Goal: Transaction & Acquisition: Purchase product/service

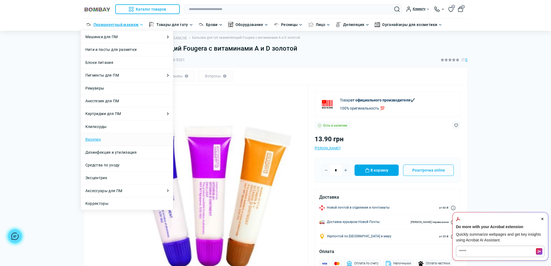
click at [95, 140] on link "Вазелин" at bounding box center [93, 140] width 16 height 6
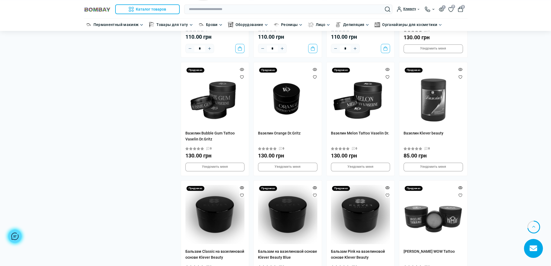
scroll to position [895, 0]
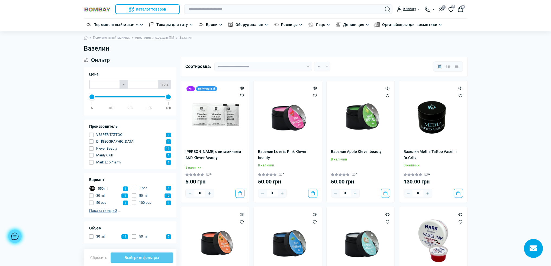
click at [106, 211] on span "Показать еще 3" at bounding box center [104, 211] width 31 height 4
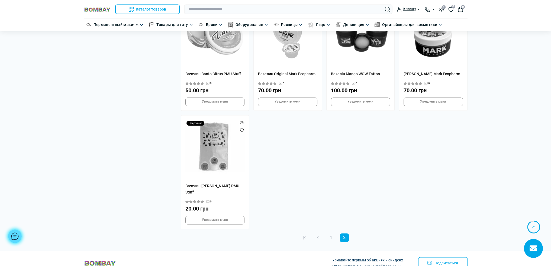
scroll to position [1057, 0]
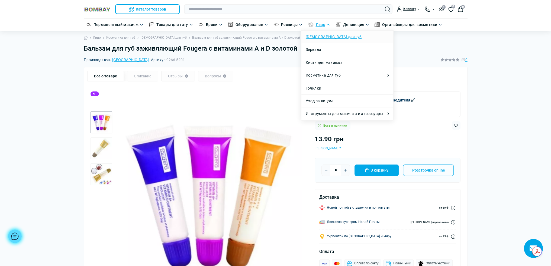
click at [319, 35] on link "[DEMOGRAPHIC_DATA] для губ" at bounding box center [334, 37] width 56 height 6
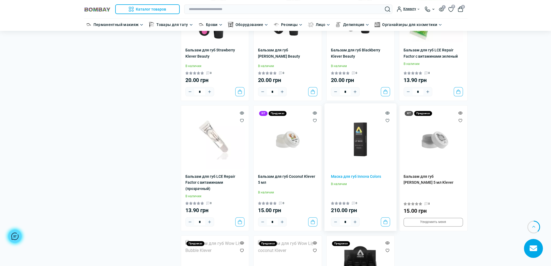
scroll to position [163, 0]
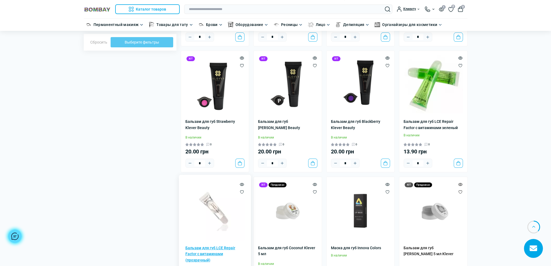
click at [206, 247] on link "Бальзам для губ LCE Repair Factor с витаминами (прозрачный)" at bounding box center [214, 254] width 59 height 18
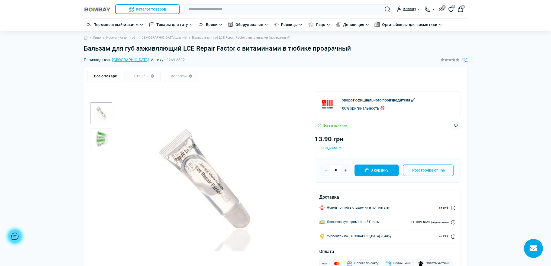
click at [104, 77] on div "Все о товаре" at bounding box center [105, 76] width 37 height 11
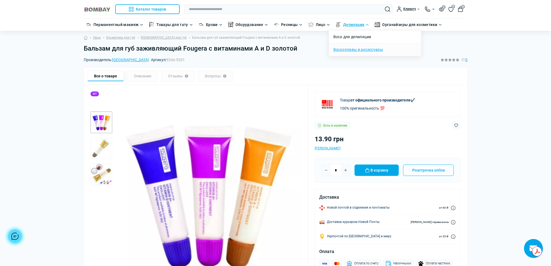
click at [348, 49] on link "Воскоплавы и аксессуары" at bounding box center [358, 50] width 50 height 6
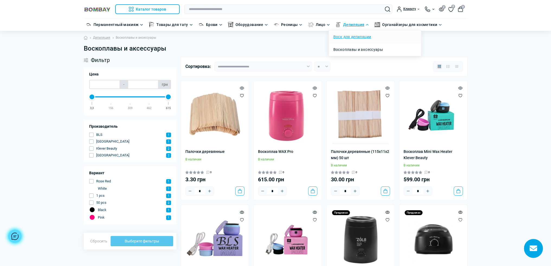
click at [351, 36] on link "Воск для депиляции" at bounding box center [352, 37] width 38 height 6
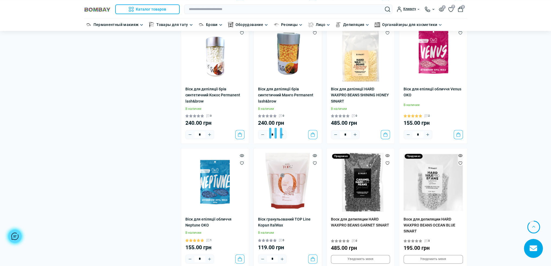
scroll to position [1030, 0]
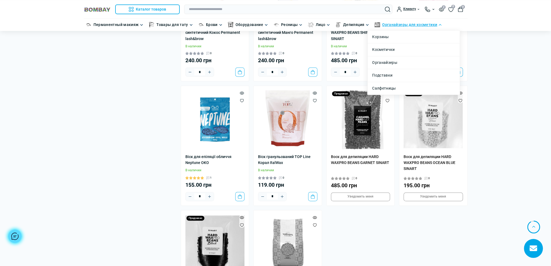
click at [401, 24] on link "Органайзеры для косметики" at bounding box center [409, 25] width 55 height 6
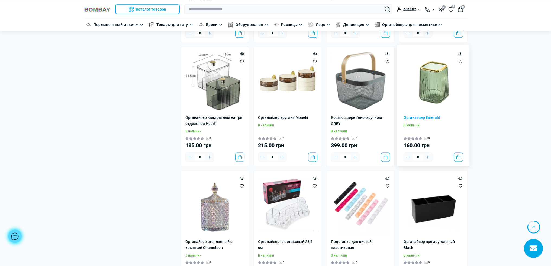
scroll to position [949, 0]
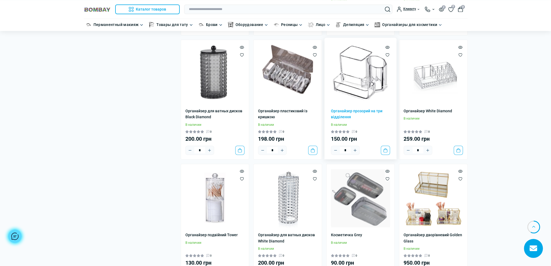
scroll to position [1301, 0]
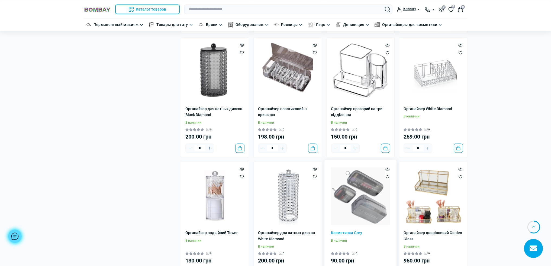
click at [361, 195] on img at bounding box center [360, 195] width 59 height 59
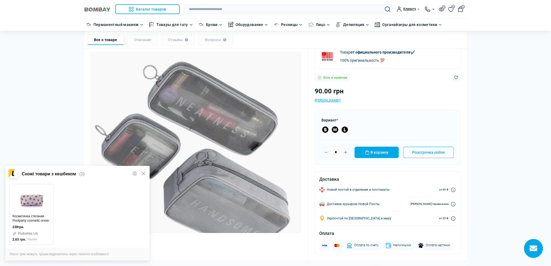
scroll to position [54, 0]
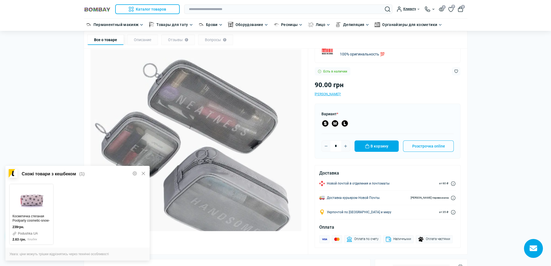
click at [142, 172] on icon at bounding box center [143, 174] width 4 height 4
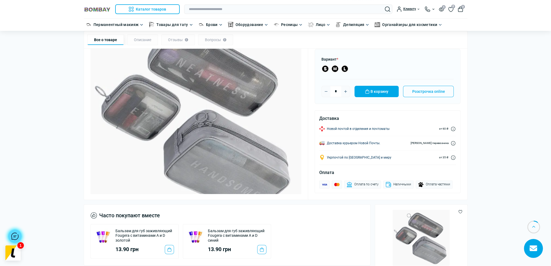
scroll to position [81, 0]
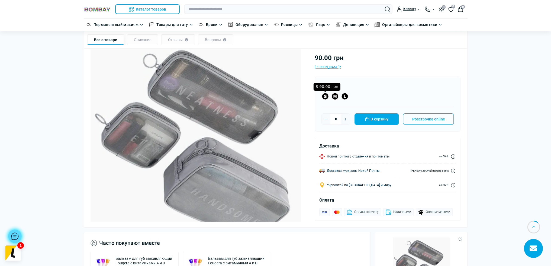
click at [322, 96] on label "S 90.00 грн" at bounding box center [325, 97] width 8 height 8
click at [336, 95] on label "M 120.00 грн" at bounding box center [335, 97] width 8 height 8
click at [344, 97] on label "L 155.00 грн" at bounding box center [345, 97] width 8 height 8
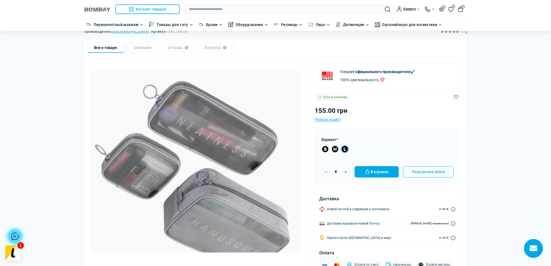
scroll to position [54, 0]
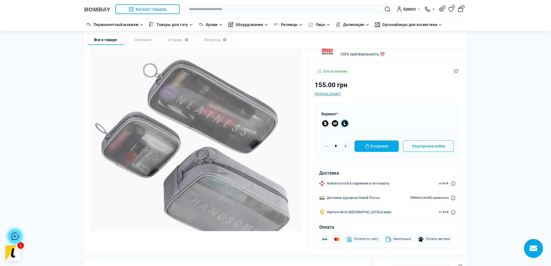
click at [199, 108] on img at bounding box center [196, 151] width 211 height 211
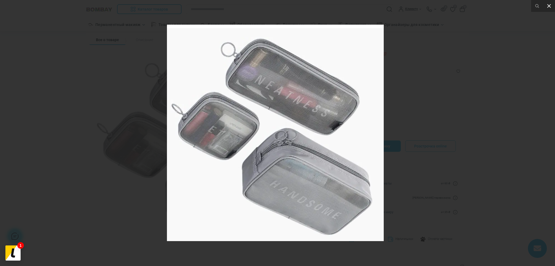
click at [546, 6] on icon at bounding box center [549, 6] width 7 height 7
